Goal: Task Accomplishment & Management: Use online tool/utility

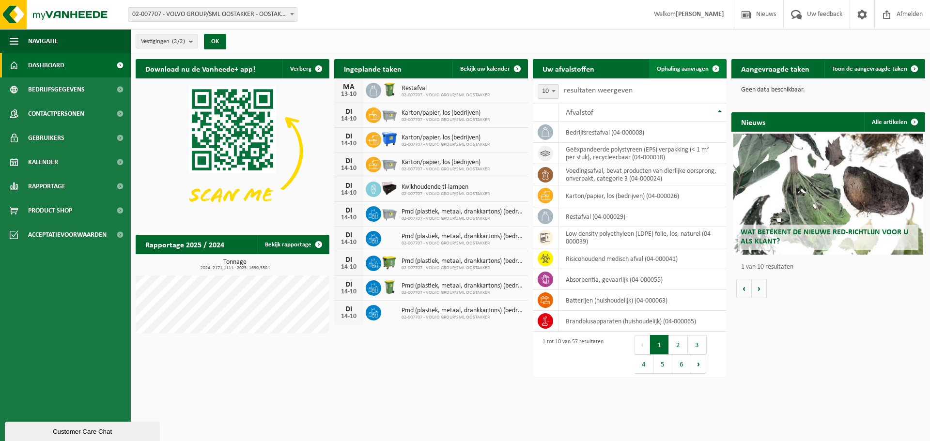
click at [706, 70] on span at bounding box center [715, 68] width 19 height 19
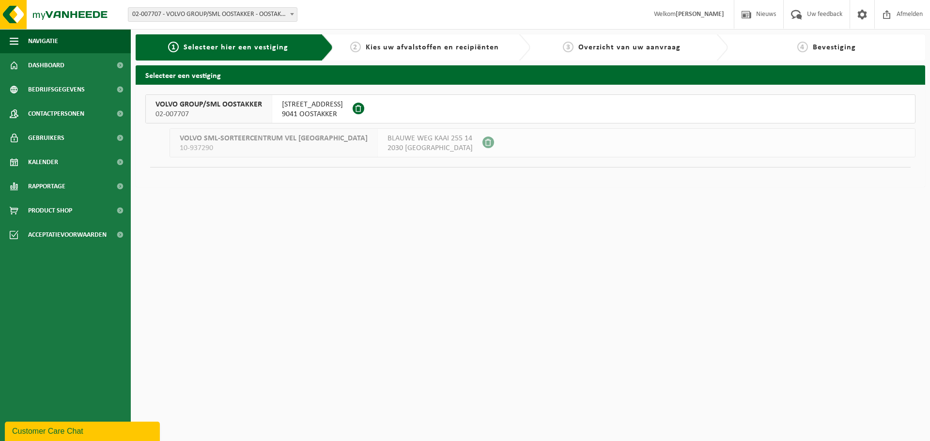
click at [296, 123] on div "SMALLEHEERWEG 29 9041 OOSTAKKER" at bounding box center [312, 109] width 80 height 28
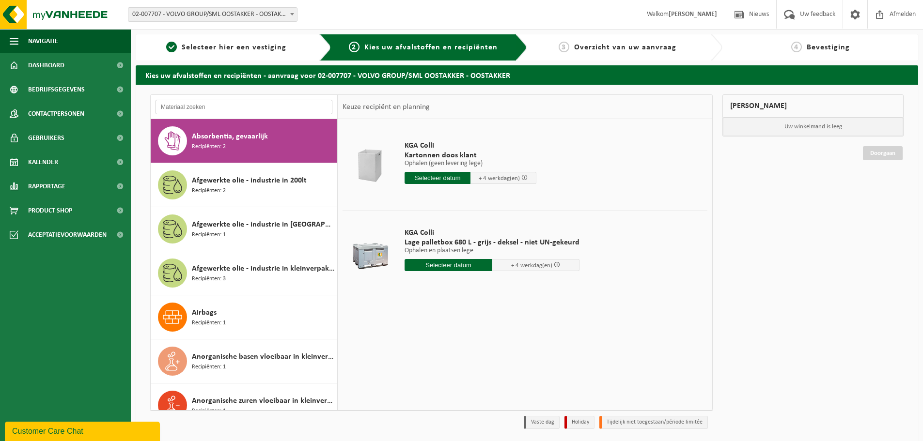
click at [218, 111] on input "text" at bounding box center [244, 107] width 177 height 15
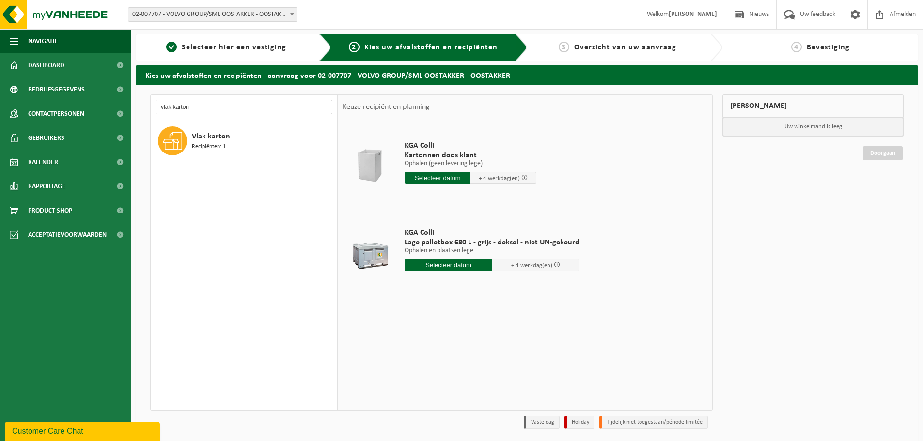
type input "vlak karton"
click at [226, 144] on div "Vlak karton Recipiënten: 1" at bounding box center [263, 140] width 142 height 29
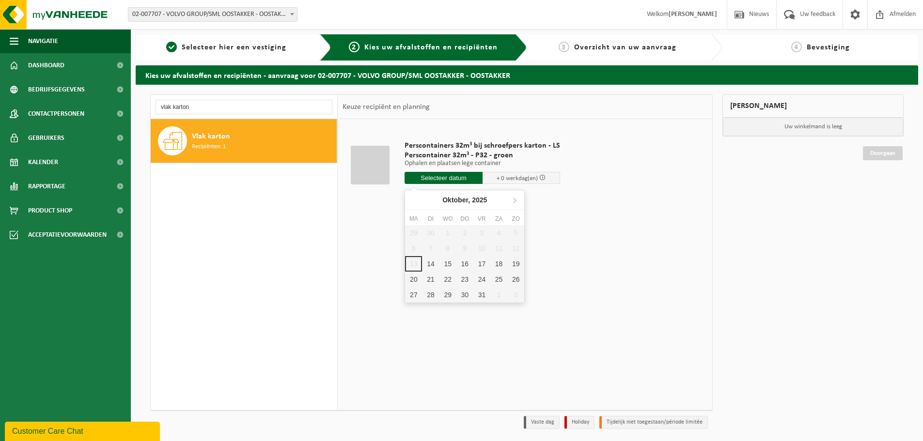
click at [434, 174] on input "text" at bounding box center [444, 178] width 78 height 12
click at [447, 265] on div "15" at bounding box center [447, 264] width 17 height 16
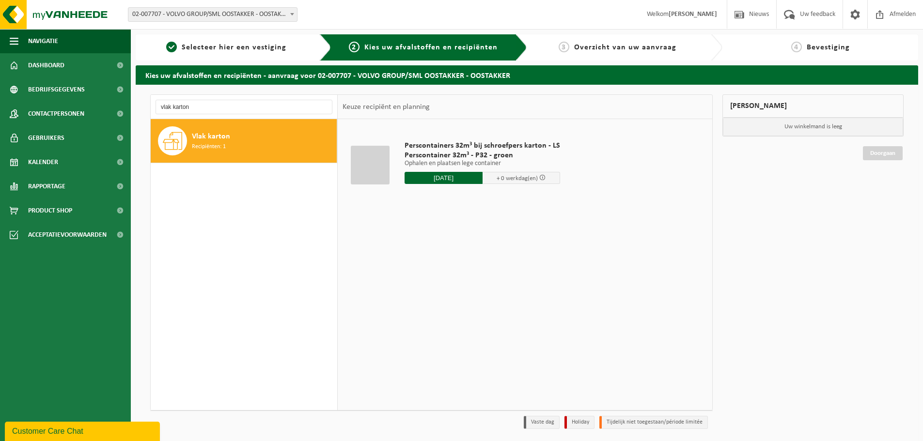
type input "Van 2025-10-15"
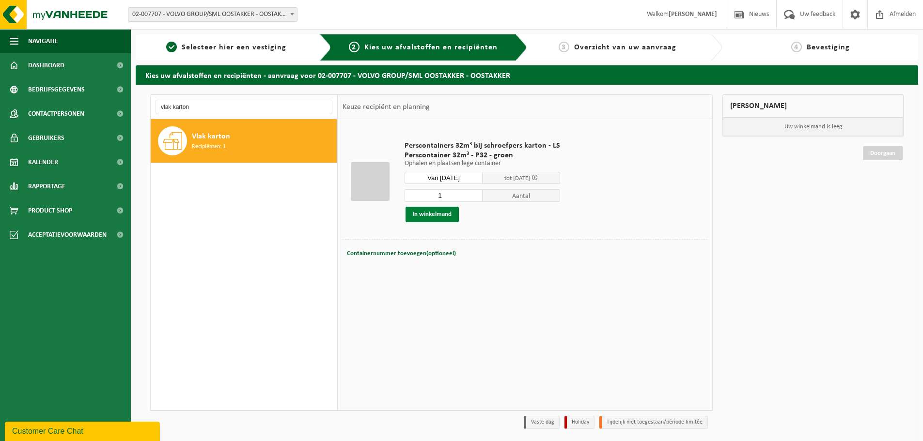
click at [446, 217] on button "In winkelmand" at bounding box center [432, 215] width 53 height 16
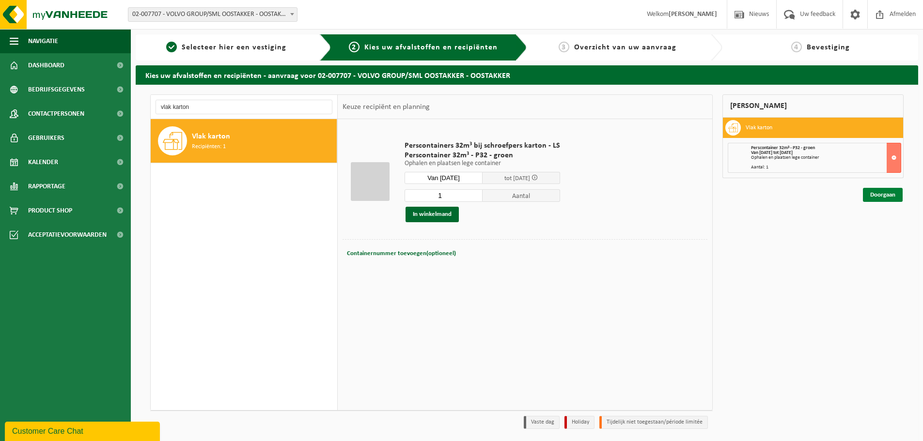
click at [877, 191] on link "Doorgaan" at bounding box center [883, 195] width 40 height 14
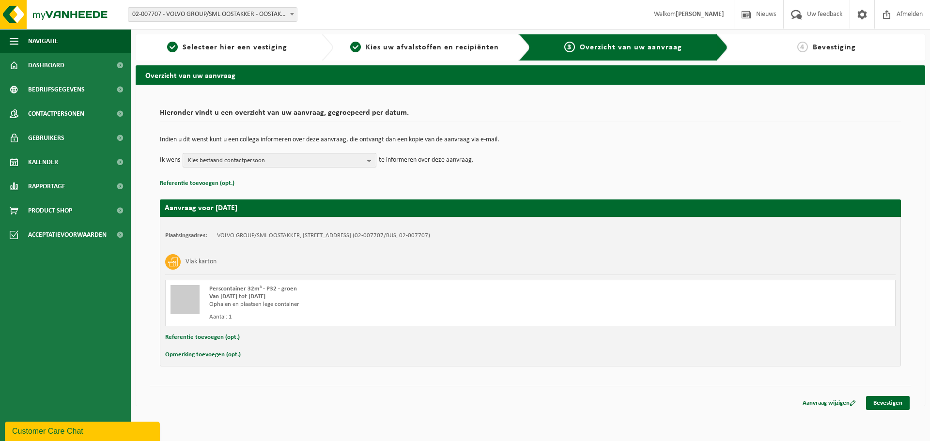
click at [341, 161] on span "Kies bestaand contactpersoon" at bounding box center [275, 161] width 175 height 15
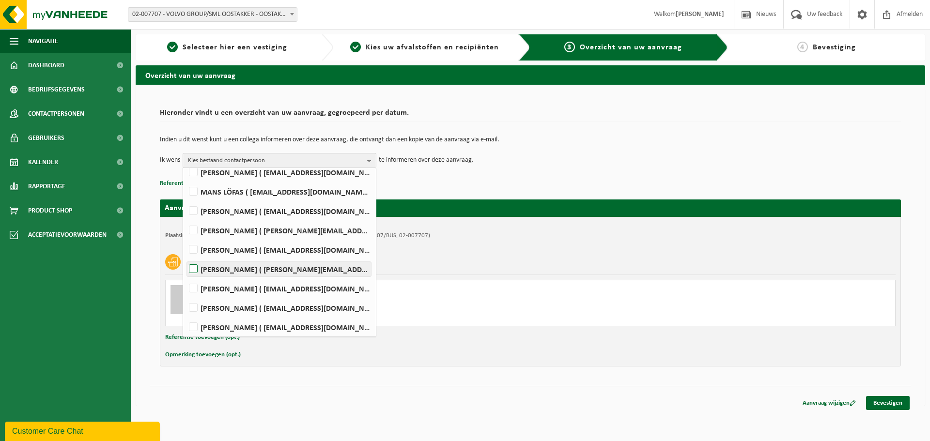
scroll to position [231, 0]
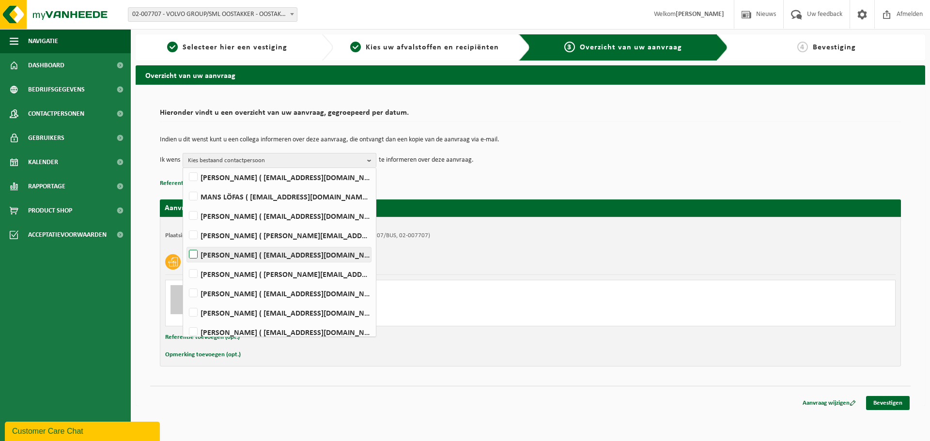
click at [263, 257] on label "Wout Muylaert ( wout.muylaert@volvo.com )" at bounding box center [279, 255] width 184 height 15
click at [186, 243] on input "Wout Muylaert ( wout.muylaert@volvo.com )" at bounding box center [185, 242] width 0 height 0
checkbox input "true"
click at [915, 404] on div "Hieronder vindt u een overzicht van uw aanvraag, gegroepeerd per datum. Indien …" at bounding box center [531, 245] width 790 height 321
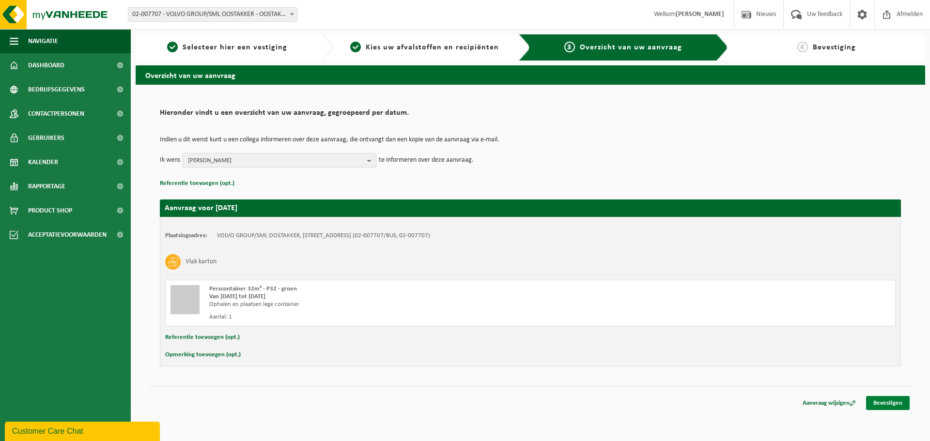
click at [905, 404] on link "Bevestigen" at bounding box center [888, 403] width 44 height 14
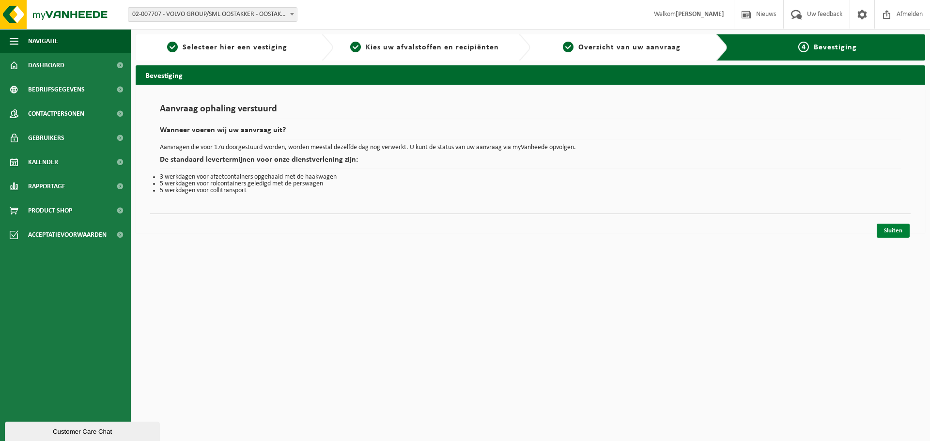
click at [885, 233] on link "Sluiten" at bounding box center [893, 231] width 33 height 14
